Goal: Task Accomplishment & Management: Complete application form

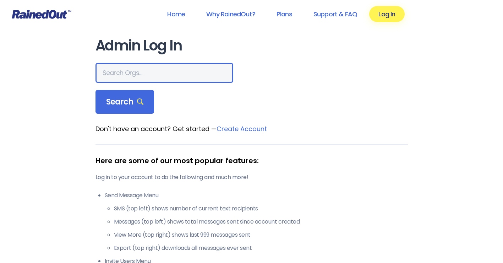
click at [120, 72] on input "text" at bounding box center [164, 73] width 138 height 20
type input "k"
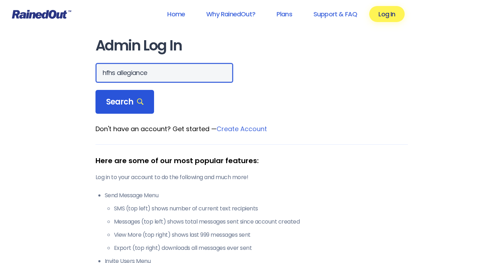
type input "hfhs allegiance"
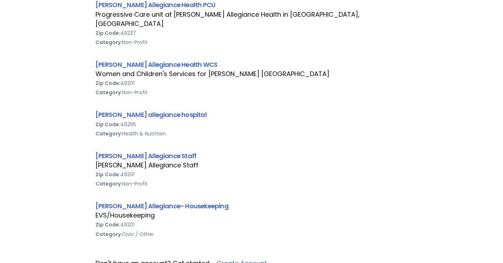
scroll to position [532, 0]
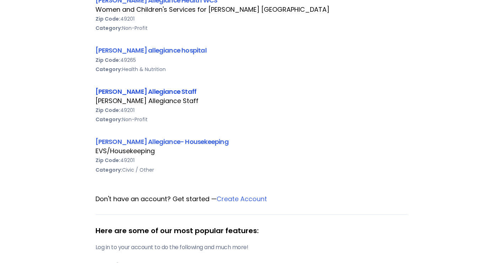
click at [154, 87] on link "[PERSON_NAME] Allegiance Staff" at bounding box center [145, 91] width 101 height 9
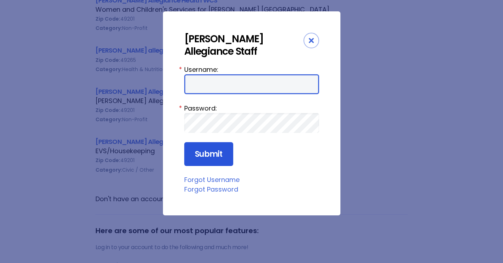
type input "HFAstaff"
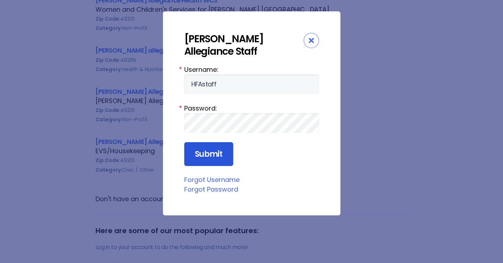
click at [209, 152] on input "Submit" at bounding box center [208, 154] width 49 height 24
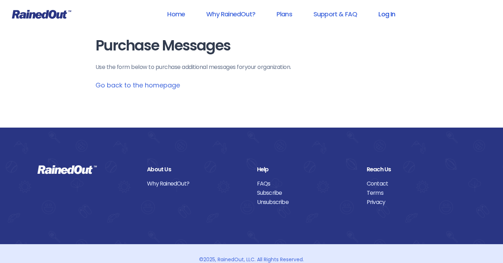
click at [389, 9] on link "Log In" at bounding box center [386, 14] width 35 height 16
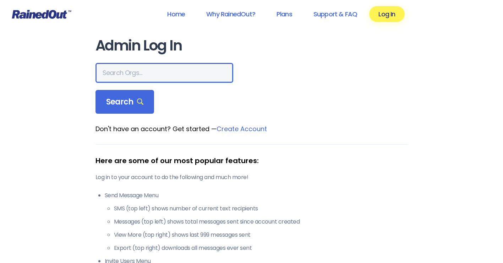
click at [130, 65] on input "text" at bounding box center [164, 73] width 138 height 20
type input "hfhs allegiance"
